Goal: Find contact information: Find contact information

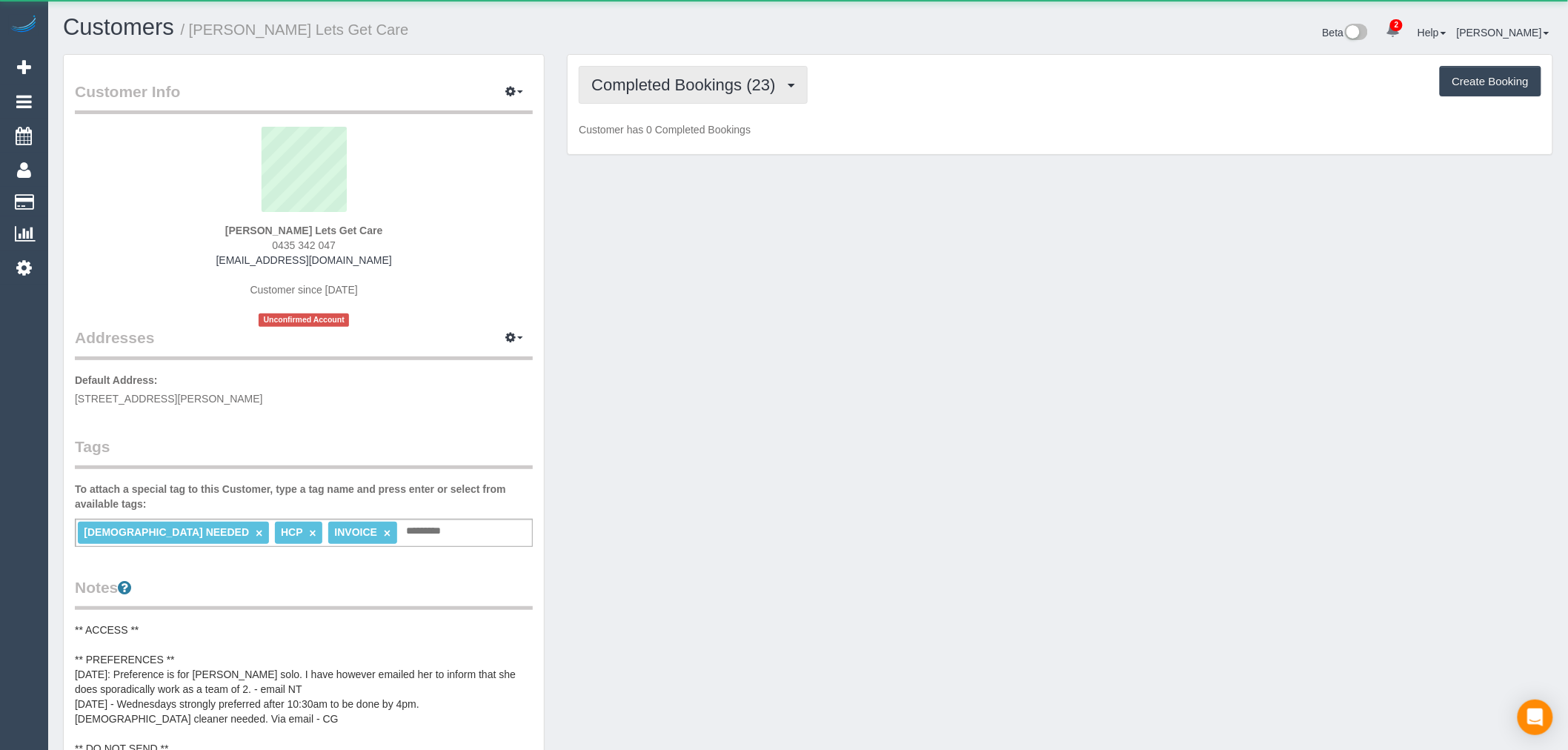
click at [643, 90] on span "Completed Bookings (23)" at bounding box center [687, 84] width 192 height 19
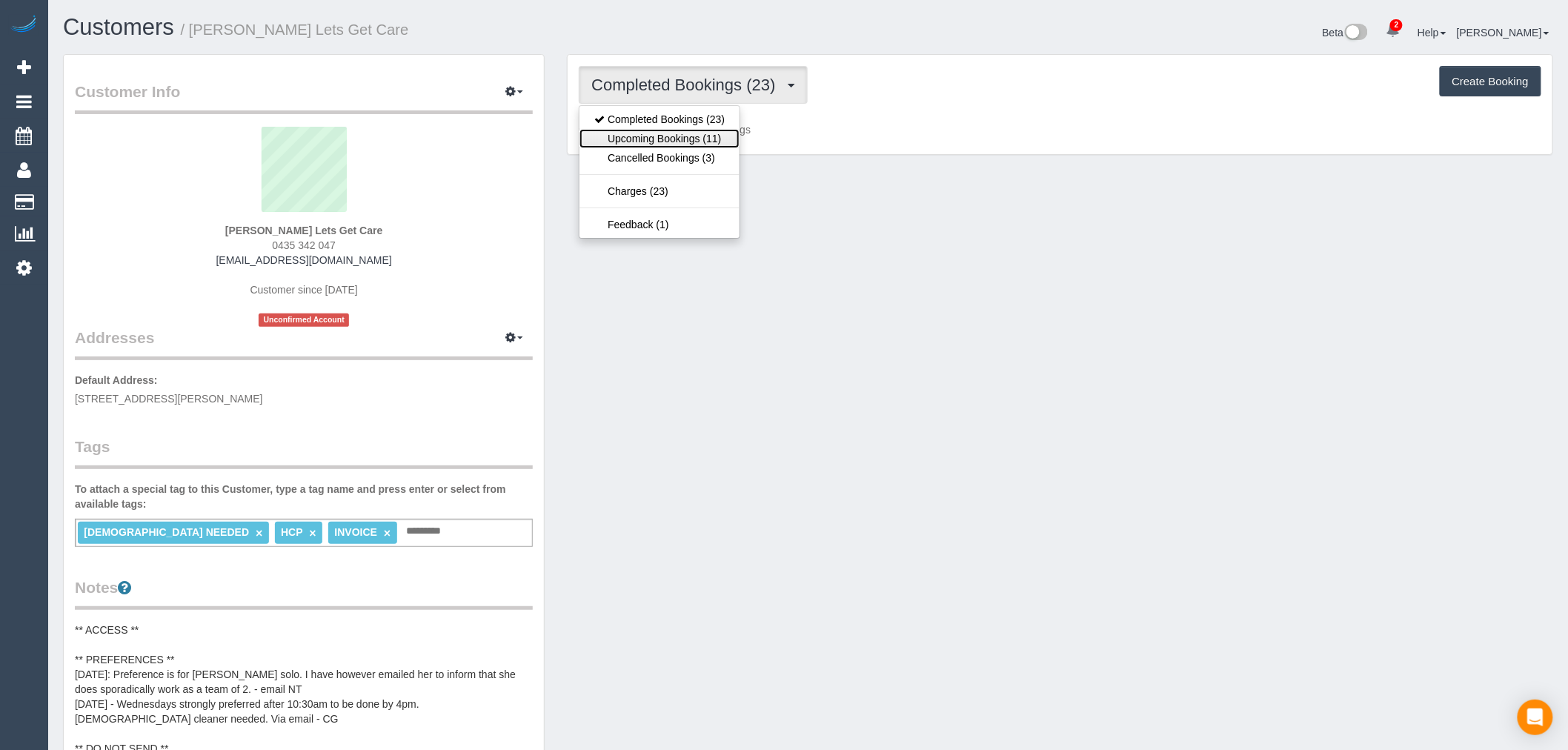
click at [704, 147] on link "Upcoming Bookings (11)" at bounding box center [659, 139] width 160 height 20
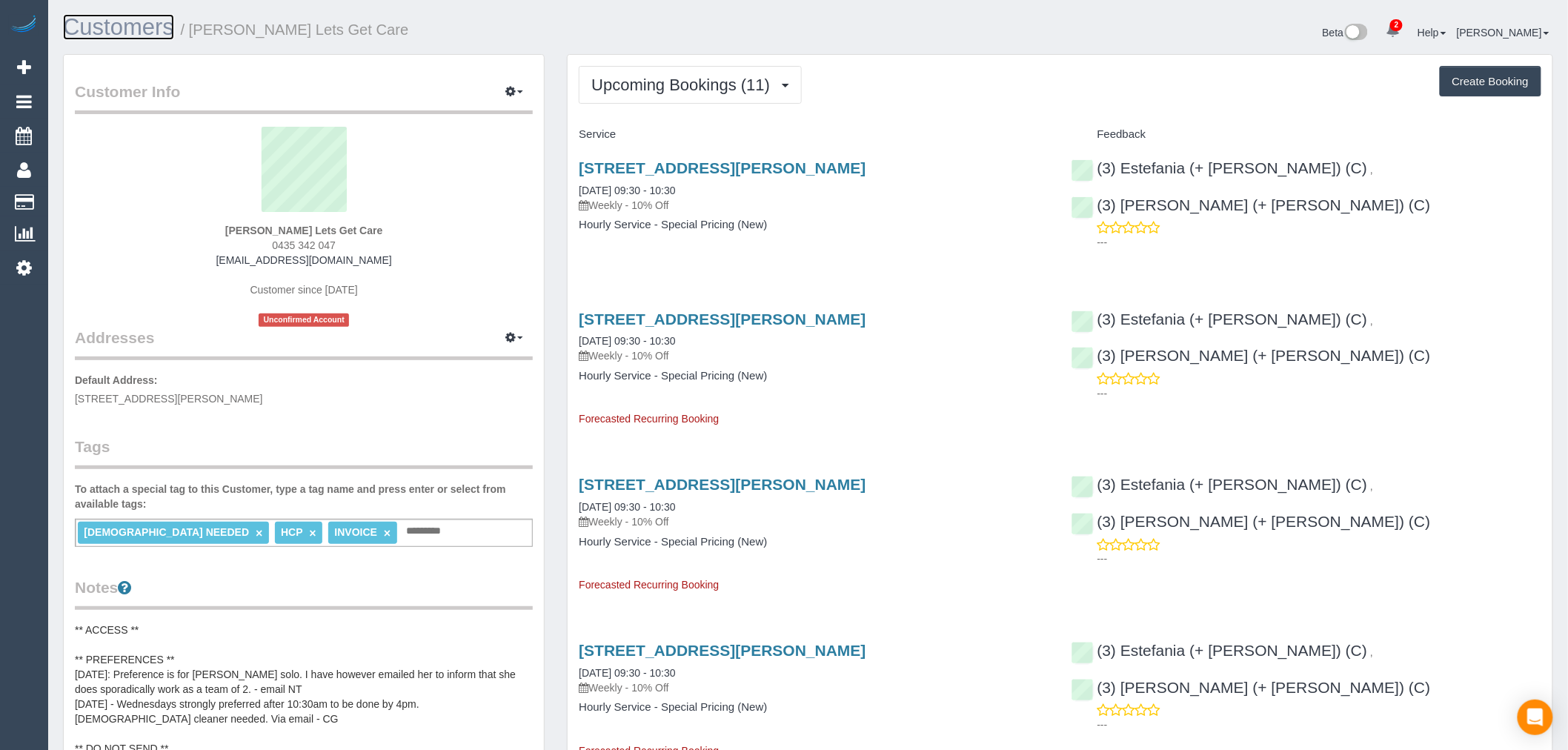
click at [115, 30] on link "Customers" at bounding box center [118, 27] width 111 height 26
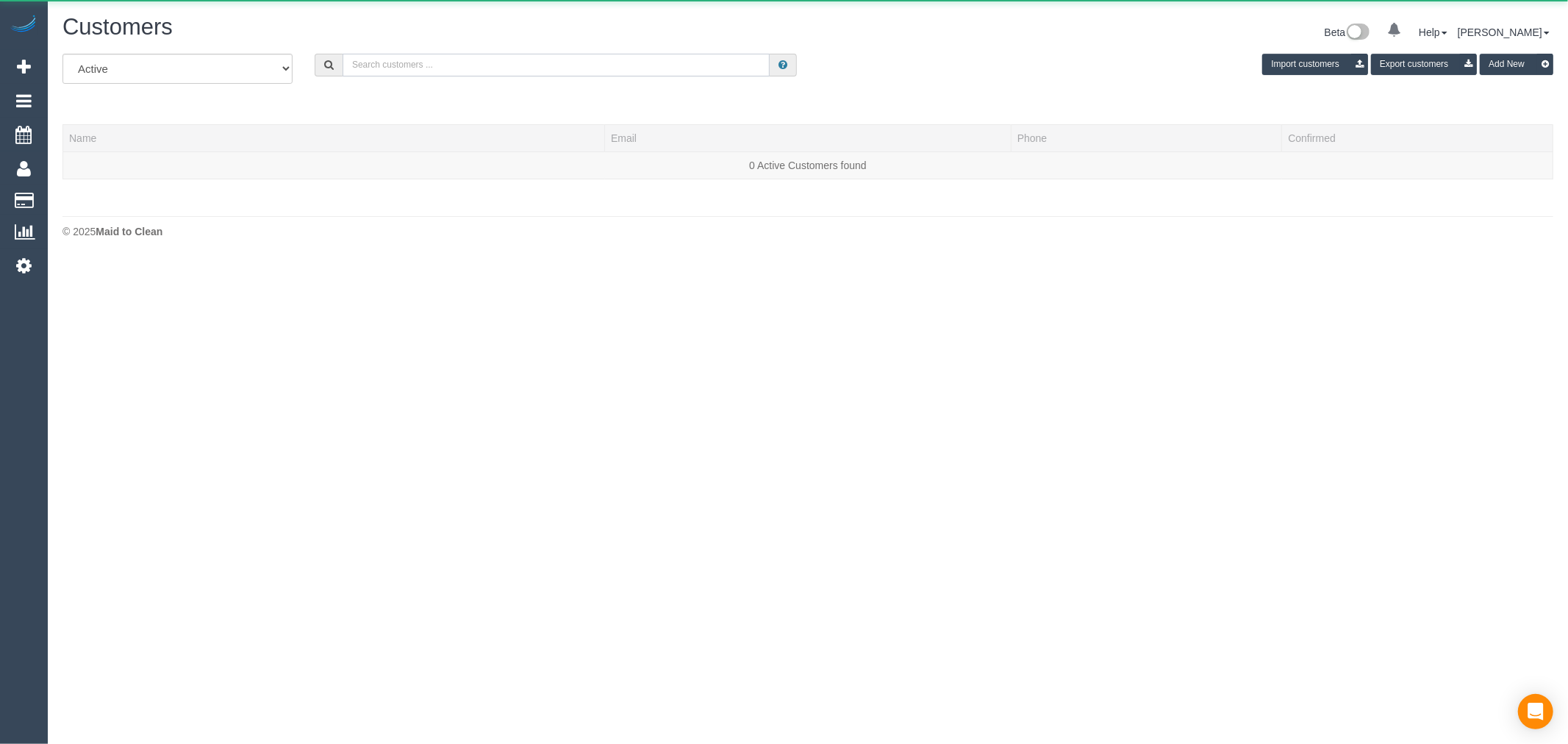
click at [489, 56] on input "text" at bounding box center [556, 65] width 427 height 23
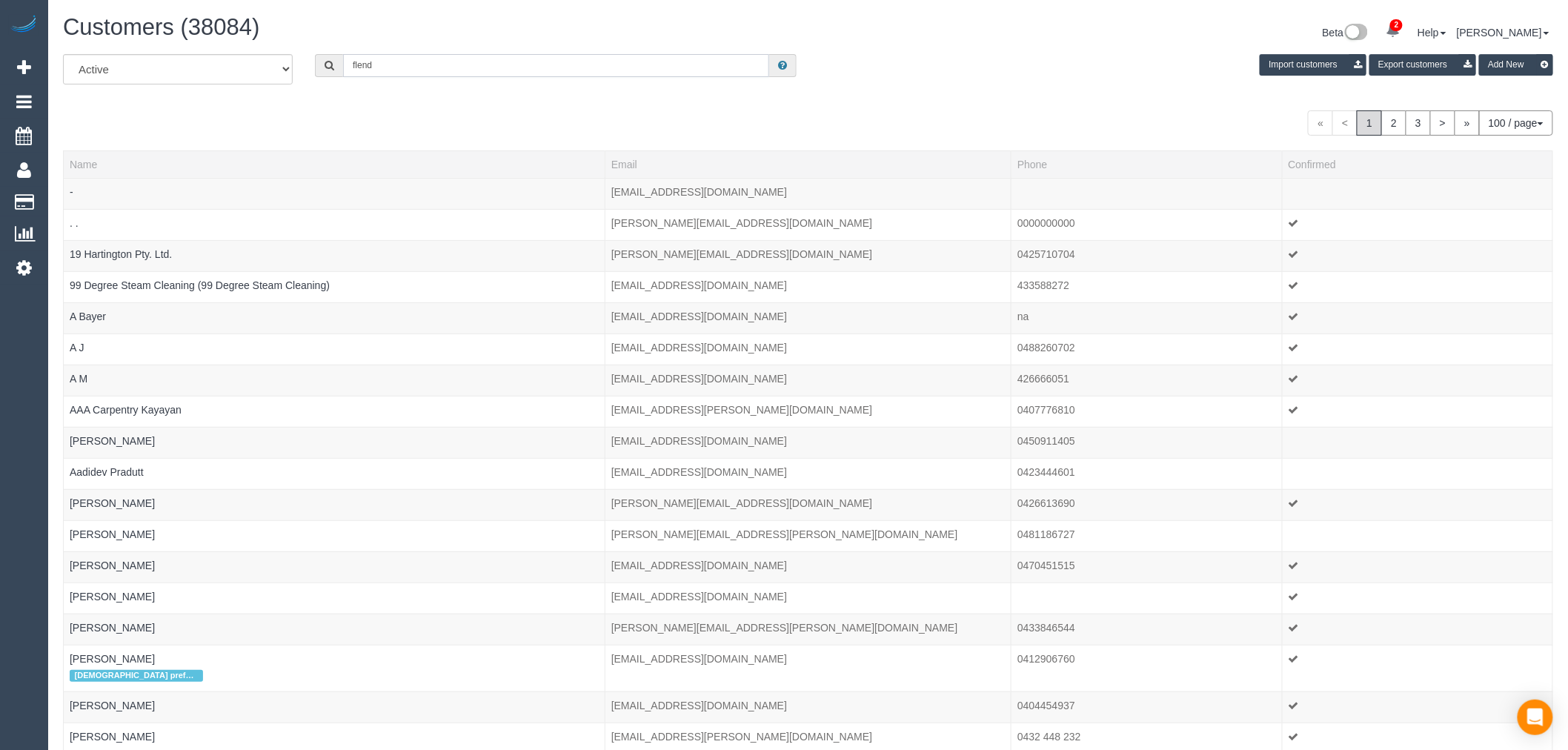
type input "Flender"
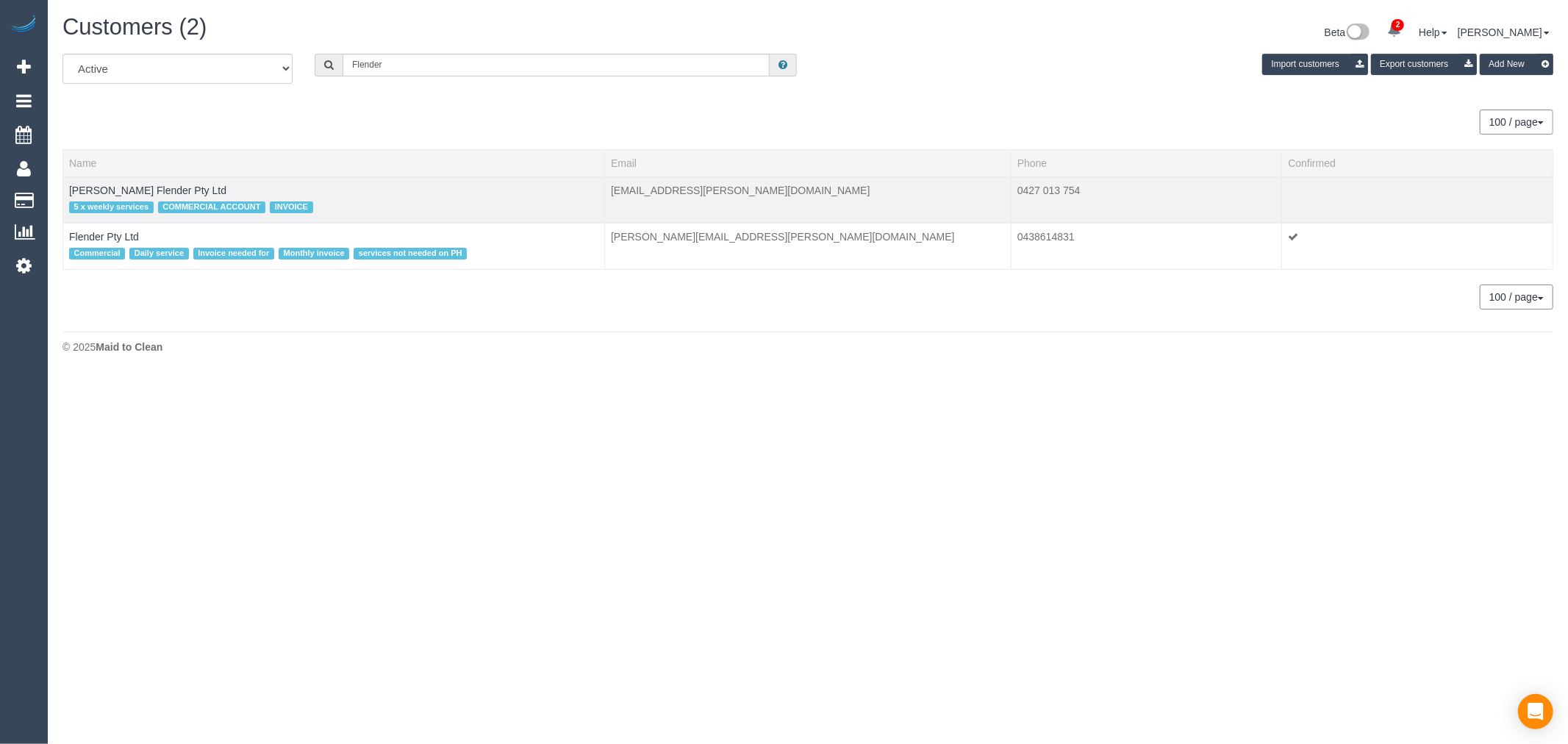
click at [128, 182] on td "[PERSON_NAME] Flender Pty Ltd 5 x weekly services COMMERCIAL ACCOUNT INVOICE" at bounding box center [334, 200] width 542 height 46
click at [134, 186] on link "[PERSON_NAME] Flender Pty Ltd" at bounding box center [147, 190] width 157 height 12
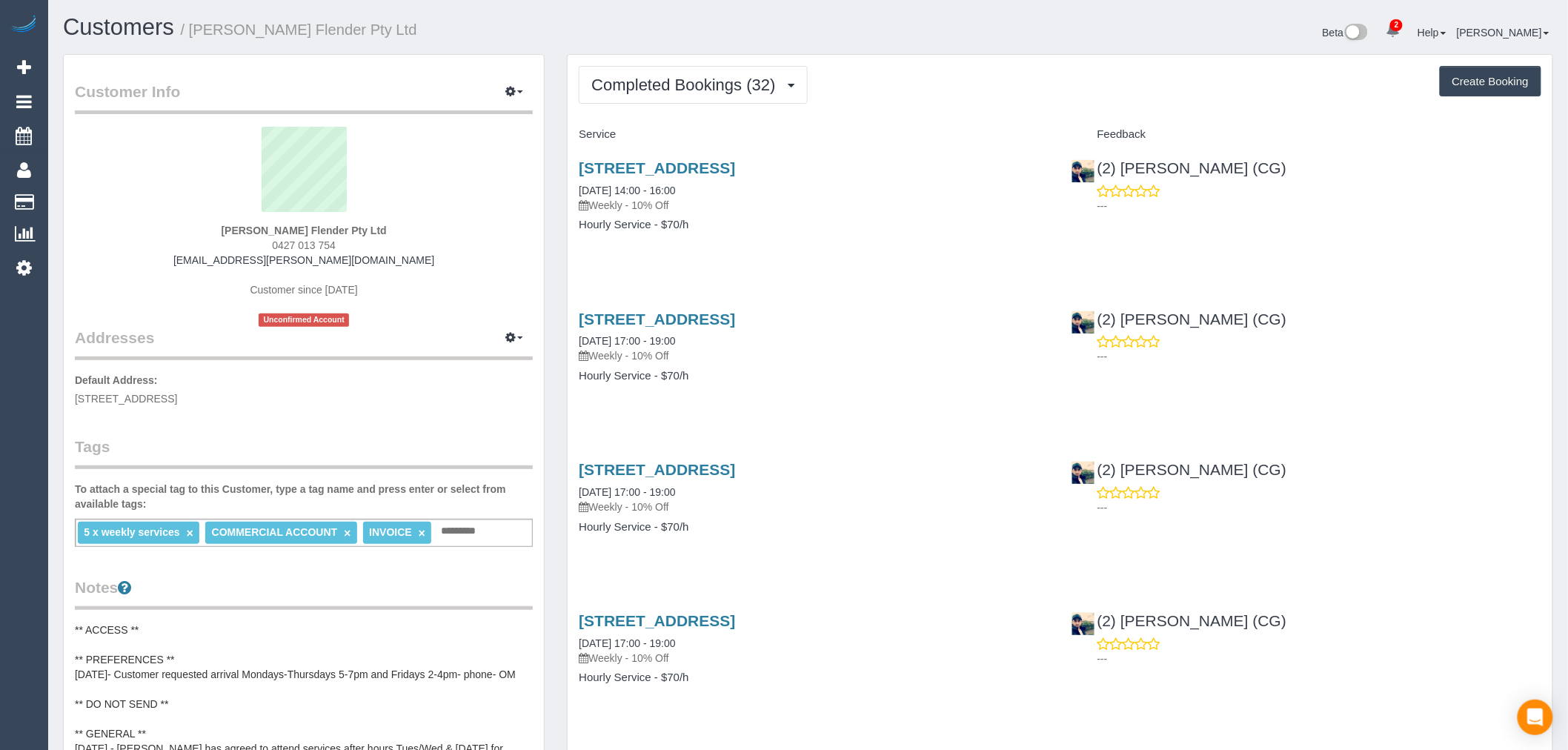
drag, startPoint x: 349, startPoint y: 243, endPoint x: 169, endPoint y: 243, distance: 180.0
click at [169, 243] on div "[PERSON_NAME] Flender Pty Ltd 0427 013 754 [EMAIL_ADDRESS][PERSON_NAME][DOMAIN_…" at bounding box center [304, 226] width 458 height 200
copy span "0427 013 754"
